Goal: Task Accomplishment & Management: Manage account settings

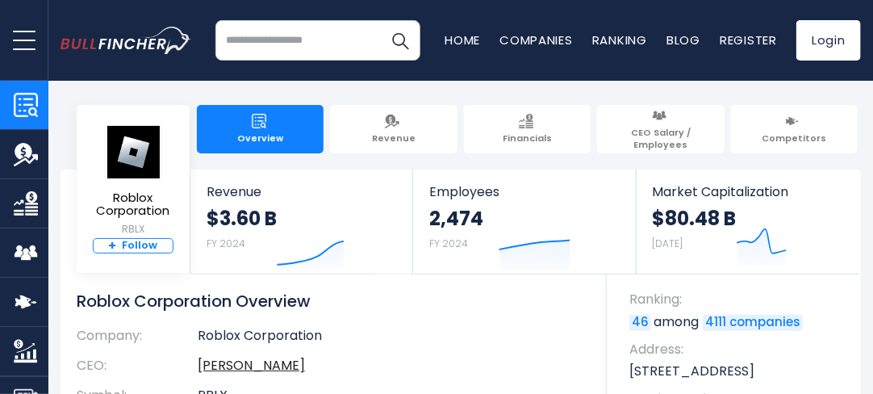
click at [133, 243] on link "+ Follow" at bounding box center [133, 246] width 81 height 16
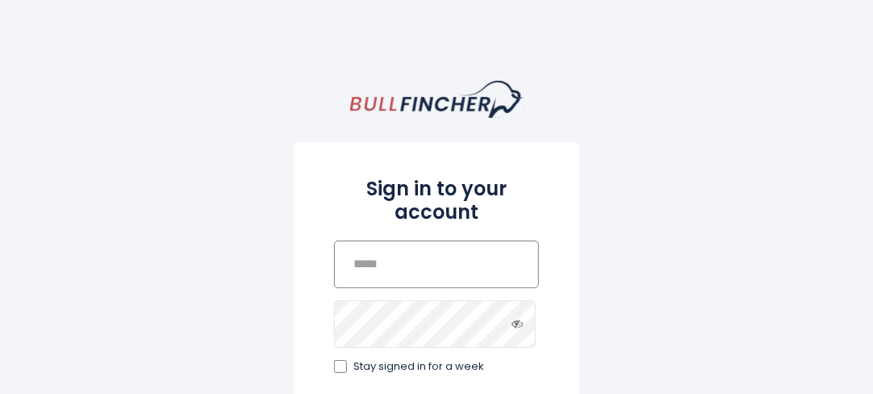
click at [381, 270] on input "email" at bounding box center [436, 264] width 205 height 48
click at [513, 318] on icon at bounding box center [517, 323] width 11 height 11
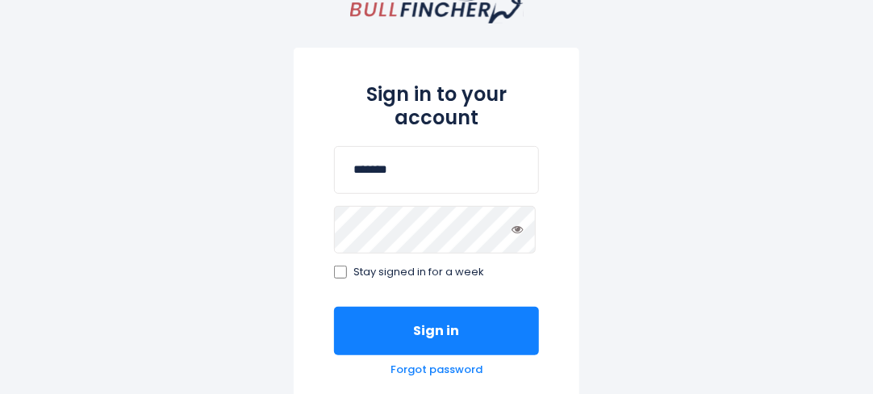
scroll to position [97, 0]
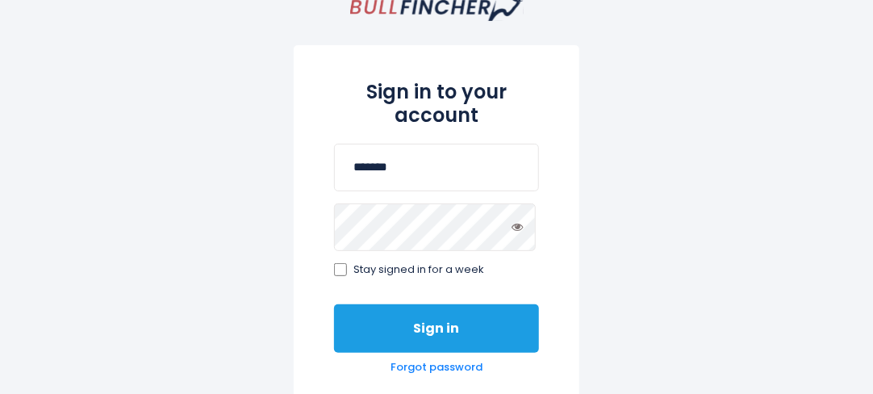
click at [432, 310] on button "Sign in" at bounding box center [436, 328] width 205 height 48
click at [404, 307] on button "Sign in" at bounding box center [436, 328] width 205 height 48
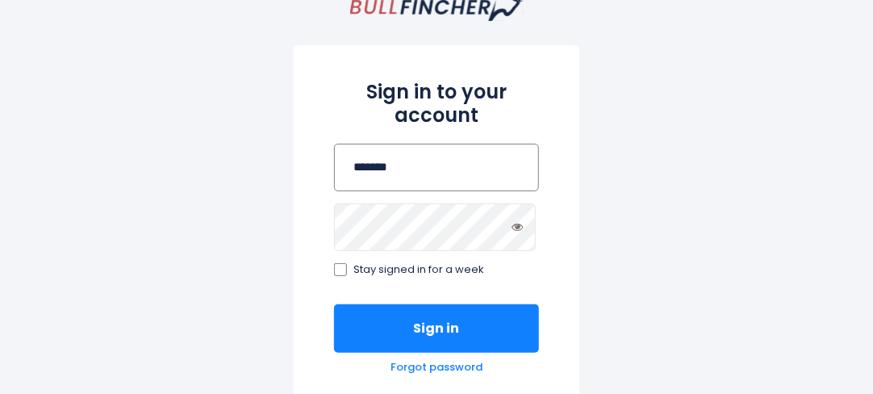
click at [426, 166] on input "*******" at bounding box center [436, 168] width 205 height 48
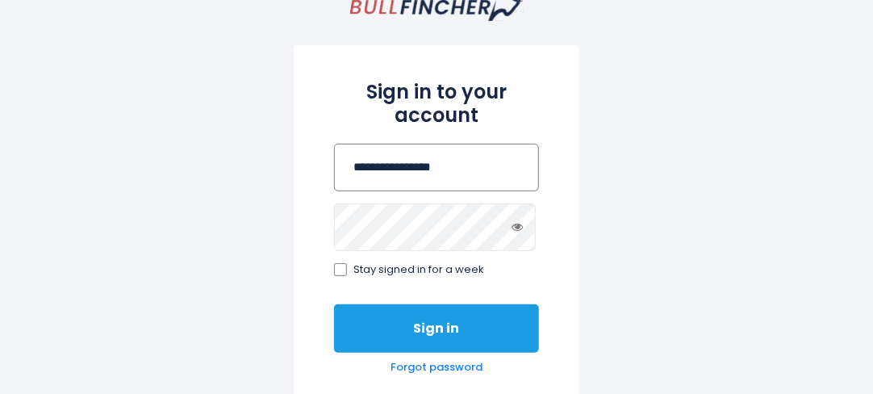
type input "**********"
click at [449, 320] on button "Sign in" at bounding box center [436, 328] width 205 height 48
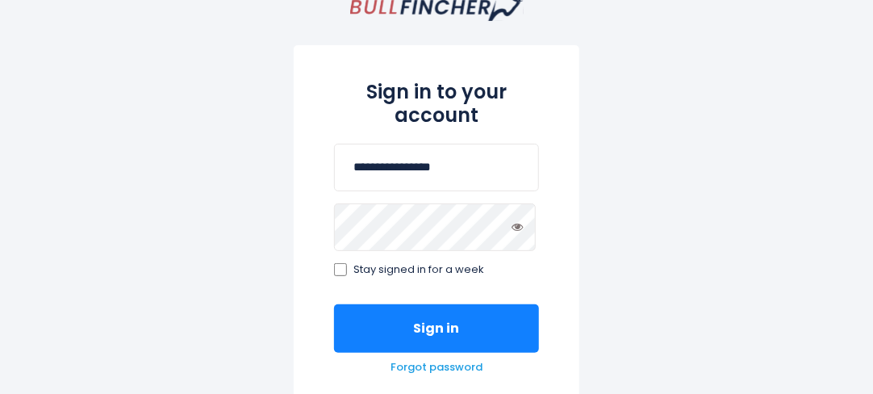
click at [414, 362] on link "Forgot password" at bounding box center [437, 368] width 92 height 14
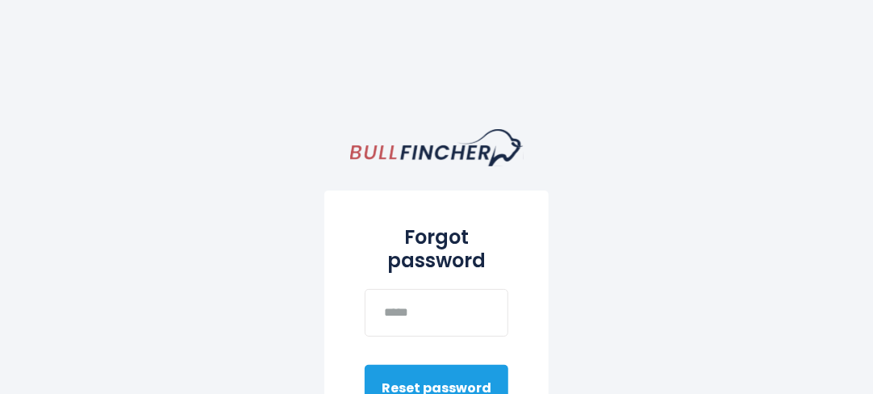
click at [402, 378] on button "Reset password" at bounding box center [437, 389] width 144 height 48
